Goal: Check status

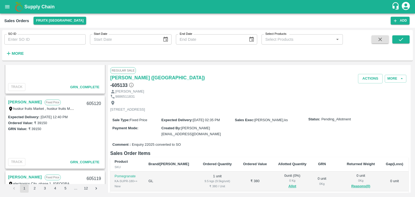
scroll to position [496, 0]
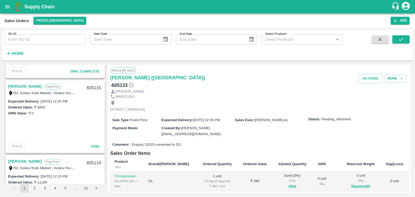
scroll to position [878, 0]
